Goal: Transaction & Acquisition: Purchase product/service

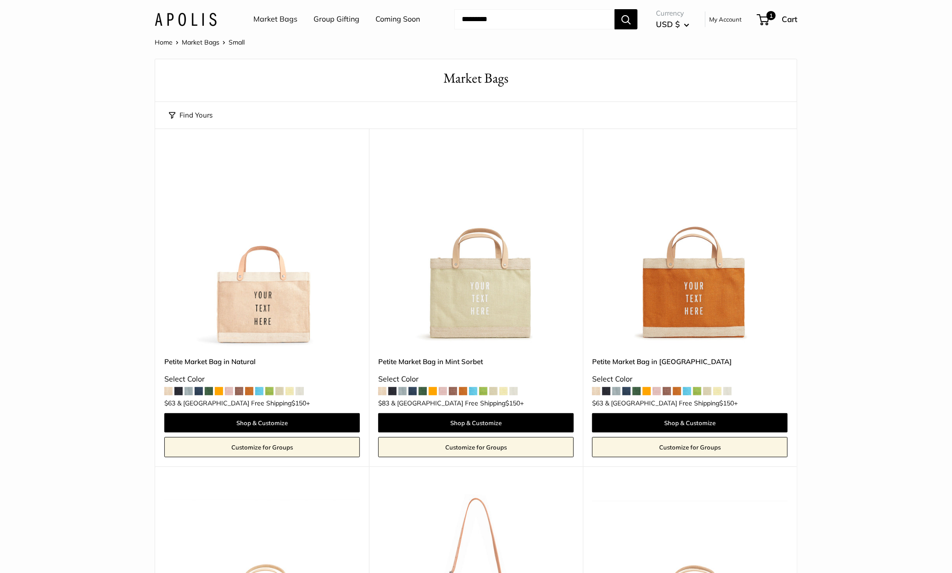
scroll to position [11, 0]
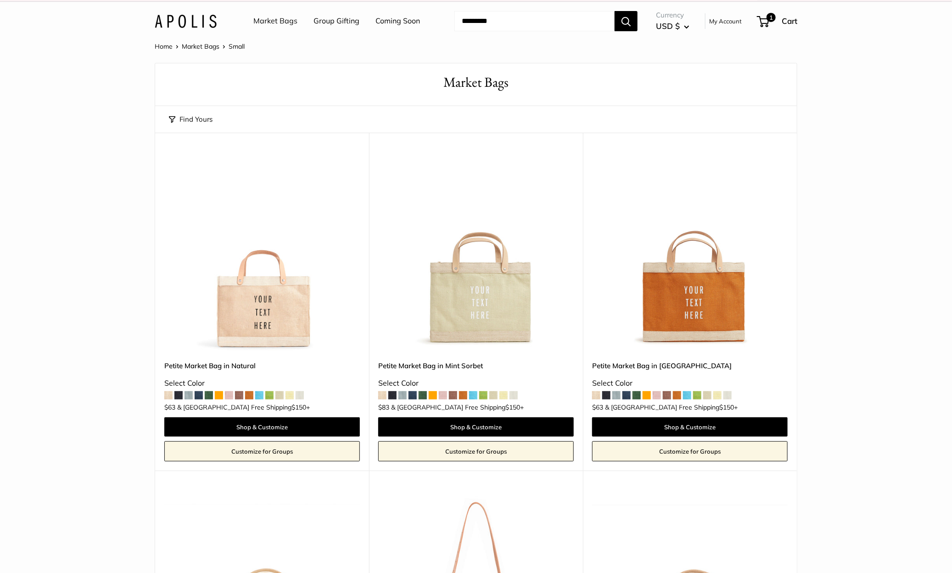
click at [259, 19] on link "Market Bags" at bounding box center [275, 21] width 44 height 14
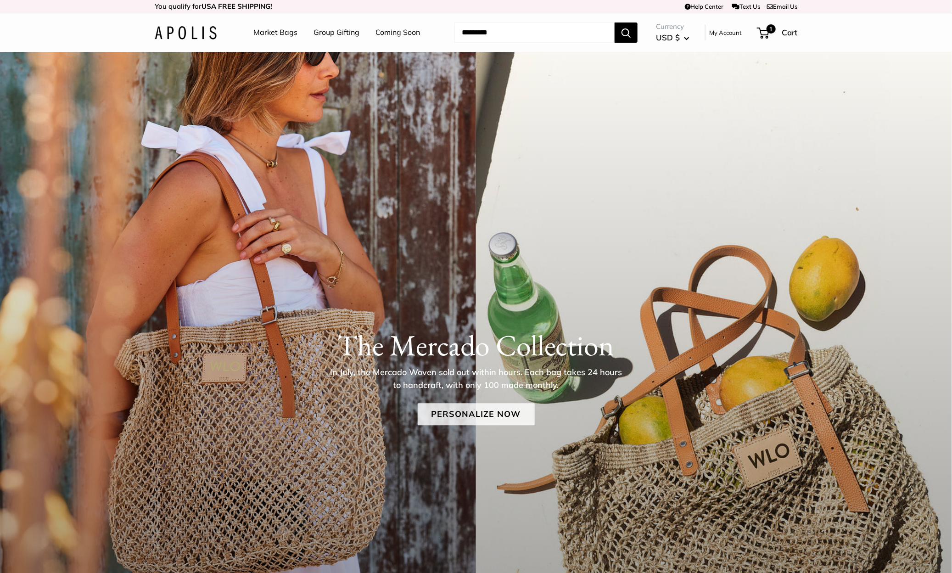
click at [445, 413] on link "Personalize Now" at bounding box center [476, 414] width 117 height 22
